Goal: Transaction & Acquisition: Subscribe to service/newsletter

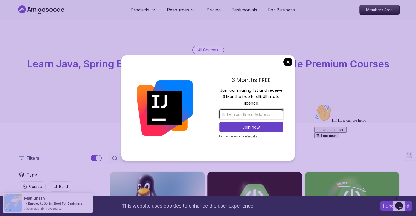
click at [268, 115] on input "email" at bounding box center [251, 114] width 64 height 10
click at [249, 129] on p "Join now" at bounding box center [251, 127] width 52 height 5
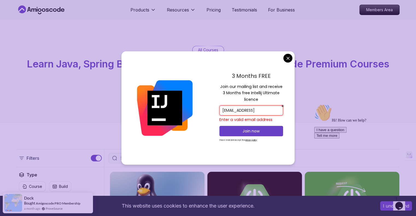
click at [280, 113] on input "jitendrasoni27@gmail.com4" at bounding box center [251, 110] width 64 height 10
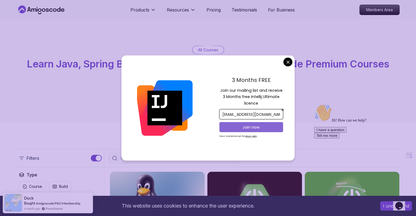
type input "jitendrasoni27@gmail.com"
click at [268, 125] on p "Join now" at bounding box center [251, 127] width 52 height 5
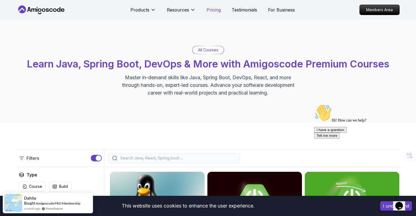
click at [216, 12] on p "Pricing" at bounding box center [213, 10] width 14 height 7
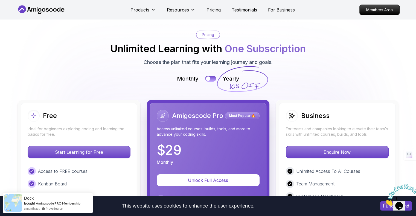
scroll to position [1129, 0]
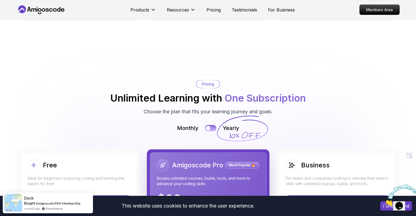
click at [212, 128] on button at bounding box center [210, 128] width 11 height 6
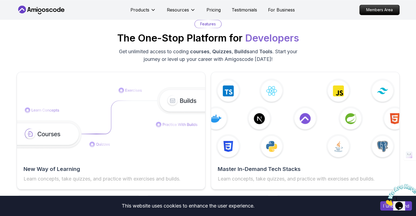
scroll to position [829, 0]
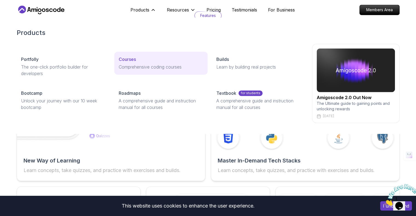
click at [128, 60] on p "Courses" at bounding box center [127, 59] width 17 height 7
